Goal: Task Accomplishment & Management: Complete application form

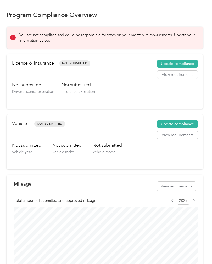
click at [176, 61] on button "Update compliance" at bounding box center [177, 64] width 40 height 8
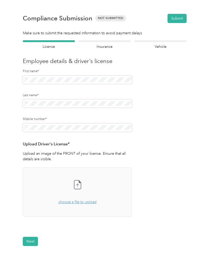
click at [84, 206] on div "Take a photo or choose a photo from your library Drag and drop your file here, …" at bounding box center [77, 192] width 100 height 41
click at [34, 259] on button "Next" at bounding box center [30, 257] width 15 height 9
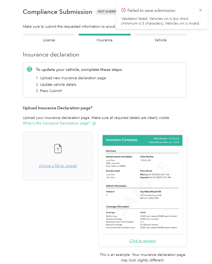
scroll to position [7, 0]
click at [84, 123] on button "What is the Insurance Declaration page?" at bounding box center [59, 123] width 73 height 5
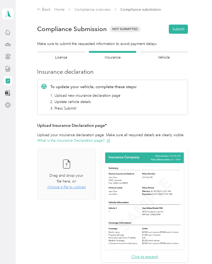
click at [86, 185] on span "choose a file to upload" at bounding box center [66, 187] width 38 height 4
click at [82, 185] on span "choose a file to upload" at bounding box center [66, 187] width 38 height 4
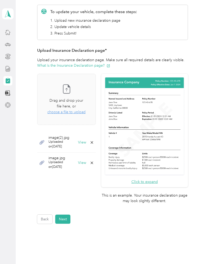
scroll to position [75, 0]
click at [65, 215] on button "Next" at bounding box center [62, 219] width 15 height 9
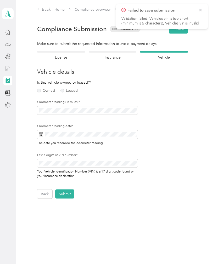
scroll to position [0, 0]
click at [41, 86] on div "Is this vehicle owned or leased?* Owned Leased" at bounding box center [55, 87] width 36 height 15
click at [43, 91] on label "Owned" at bounding box center [46, 91] width 18 height 4
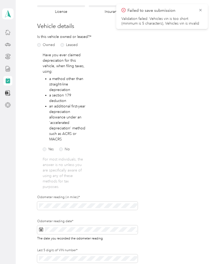
scroll to position [48, 0]
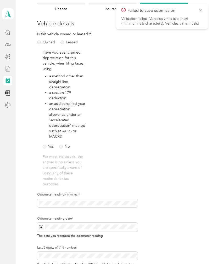
click at [60, 147] on label "No" at bounding box center [64, 147] width 11 height 4
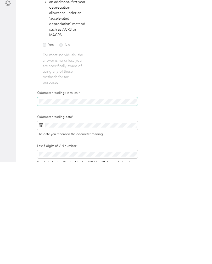
scroll to position [18, 0]
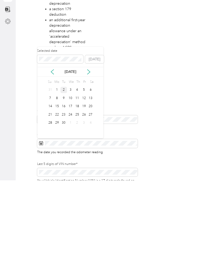
click at [52, 153] on icon at bounding box center [52, 155] width 5 height 5
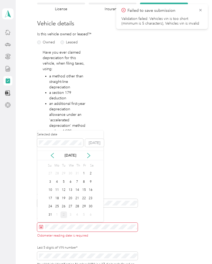
click at [165, 127] on form "Employee details & driver’s license License Insurance declaration Insurance Veh…" at bounding box center [112, 147] width 151 height 289
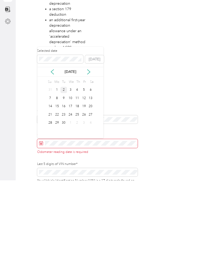
click at [54, 171] on div "1" at bounding box center [57, 174] width 7 height 7
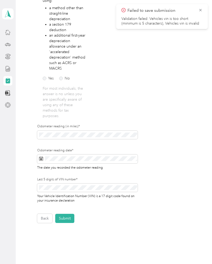
scroll to position [118, 0]
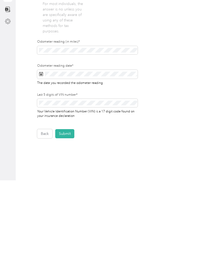
click at [70, 213] on button "Submit" at bounding box center [64, 217] width 19 height 9
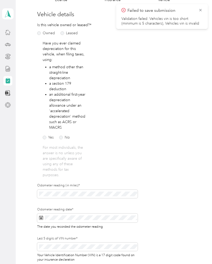
scroll to position [0, 0]
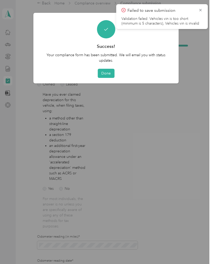
click at [107, 73] on button "Done" at bounding box center [106, 73] width 17 height 9
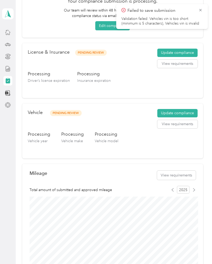
scroll to position [52, 0]
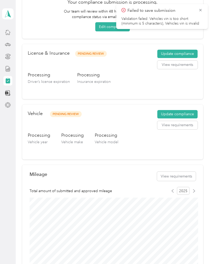
click at [191, 112] on button "Update compliance" at bounding box center [177, 114] width 40 height 8
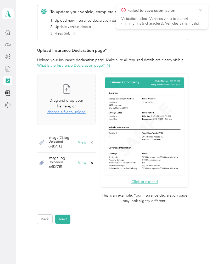
scroll to position [75, 0]
click at [68, 215] on button "Next" at bounding box center [62, 219] width 15 height 9
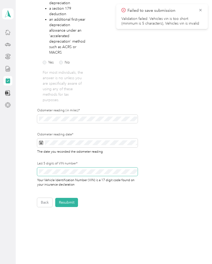
scroll to position [7, 0]
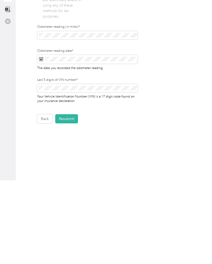
click at [73, 198] on button "Resubmit" at bounding box center [66, 202] width 23 height 9
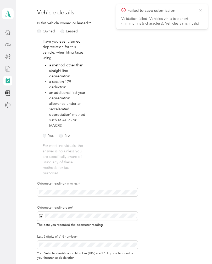
scroll to position [0, 0]
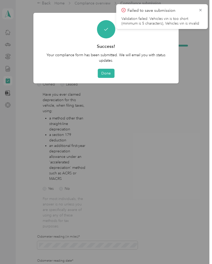
click at [107, 73] on button "Done" at bounding box center [106, 73] width 17 height 9
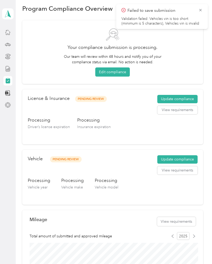
click at [201, 12] on icon at bounding box center [200, 10] width 4 height 5
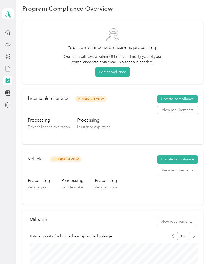
click at [189, 158] on button "Update compliance" at bounding box center [177, 159] width 40 height 8
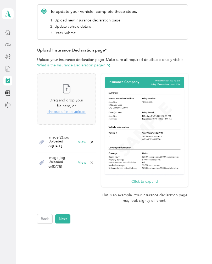
scroll to position [75, 0]
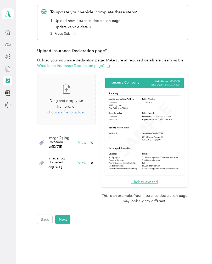
click at [65, 215] on button "Next" at bounding box center [62, 219] width 15 height 9
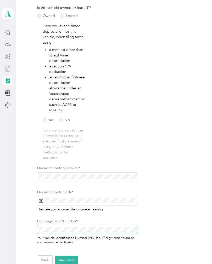
scroll to position [18, 0]
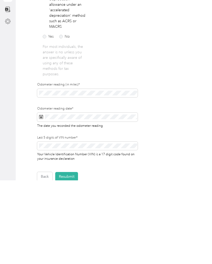
click at [69, 256] on button "Resubmit" at bounding box center [66, 260] width 23 height 9
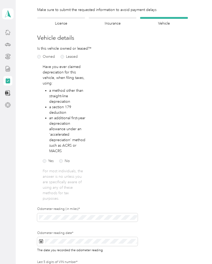
scroll to position [0, 0]
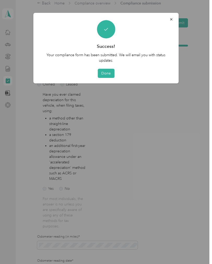
click at [108, 75] on button "Done" at bounding box center [106, 73] width 17 height 9
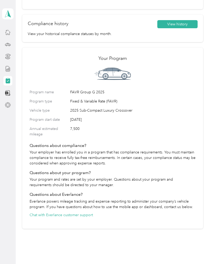
scroll to position [334, 0]
click at [10, 55] on icon at bounding box center [7, 55] width 5 height 2
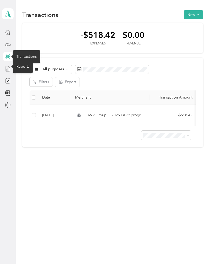
click at [9, 68] on icon at bounding box center [8, 69] width 6 height 6
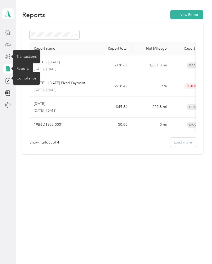
click at [9, 81] on icon at bounding box center [8, 81] width 6 height 6
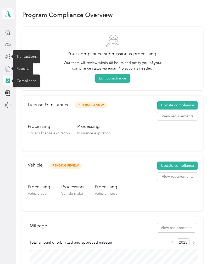
click at [10, 43] on icon at bounding box center [8, 45] width 6 height 6
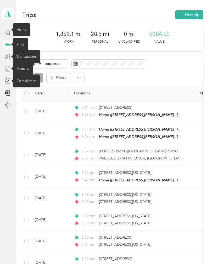
click at [11, 33] on icon at bounding box center [8, 32] width 6 height 6
